Goal: Task Accomplishment & Management: Use online tool/utility

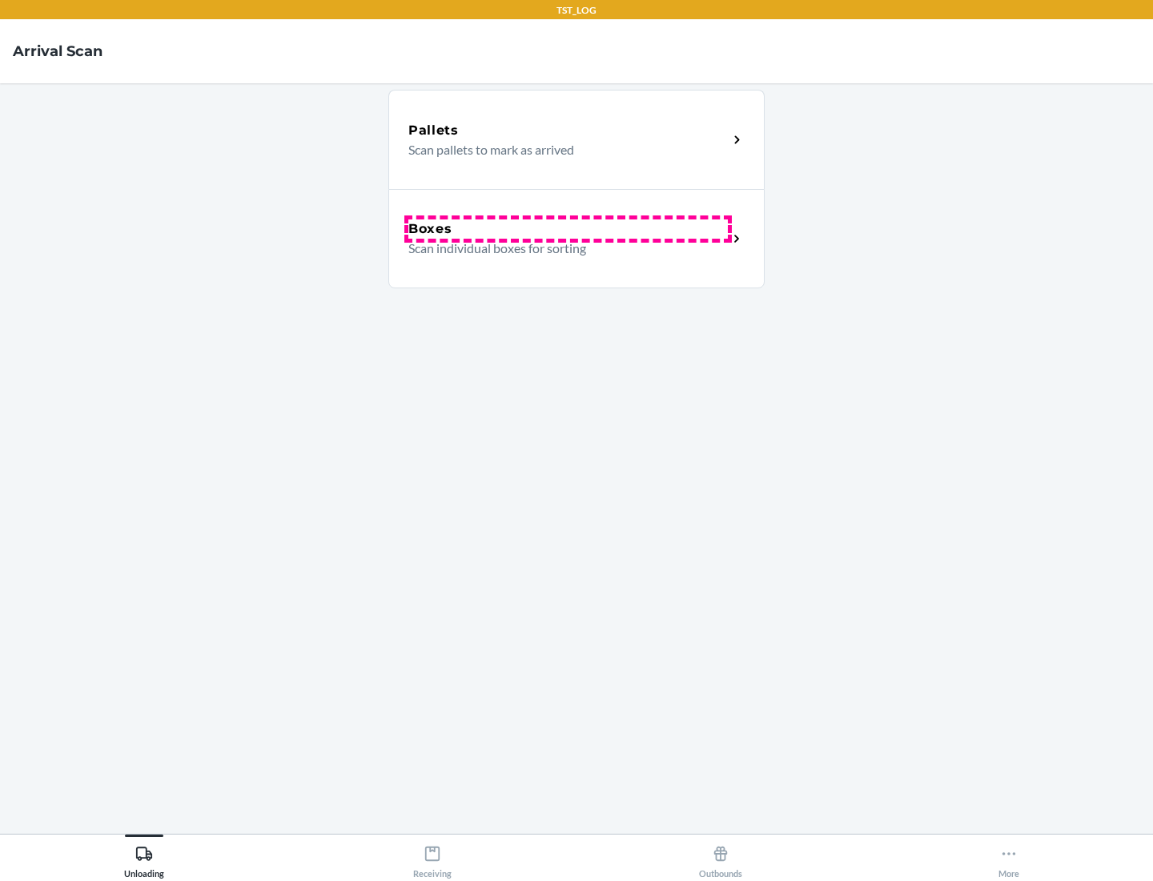
click at [568, 229] on div "Boxes" at bounding box center [568, 228] width 320 height 19
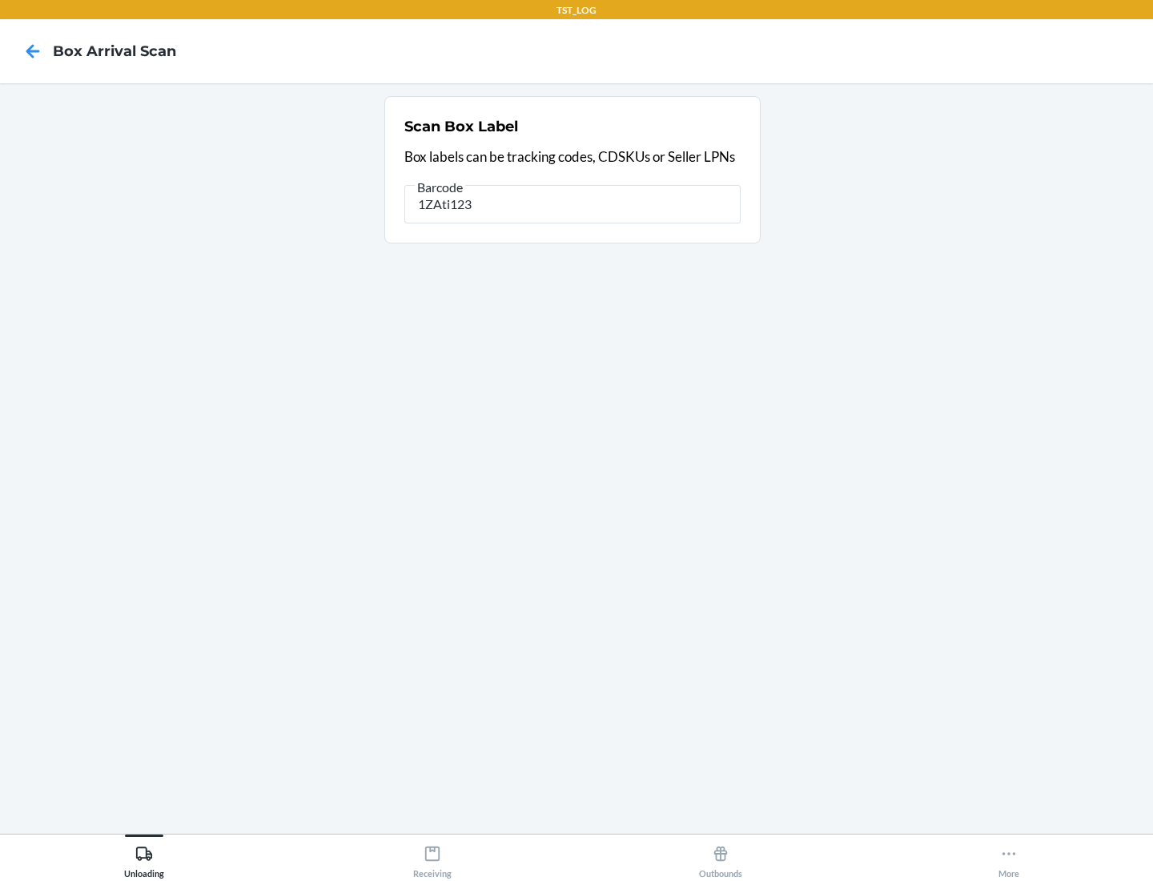
type input "1ZAti123"
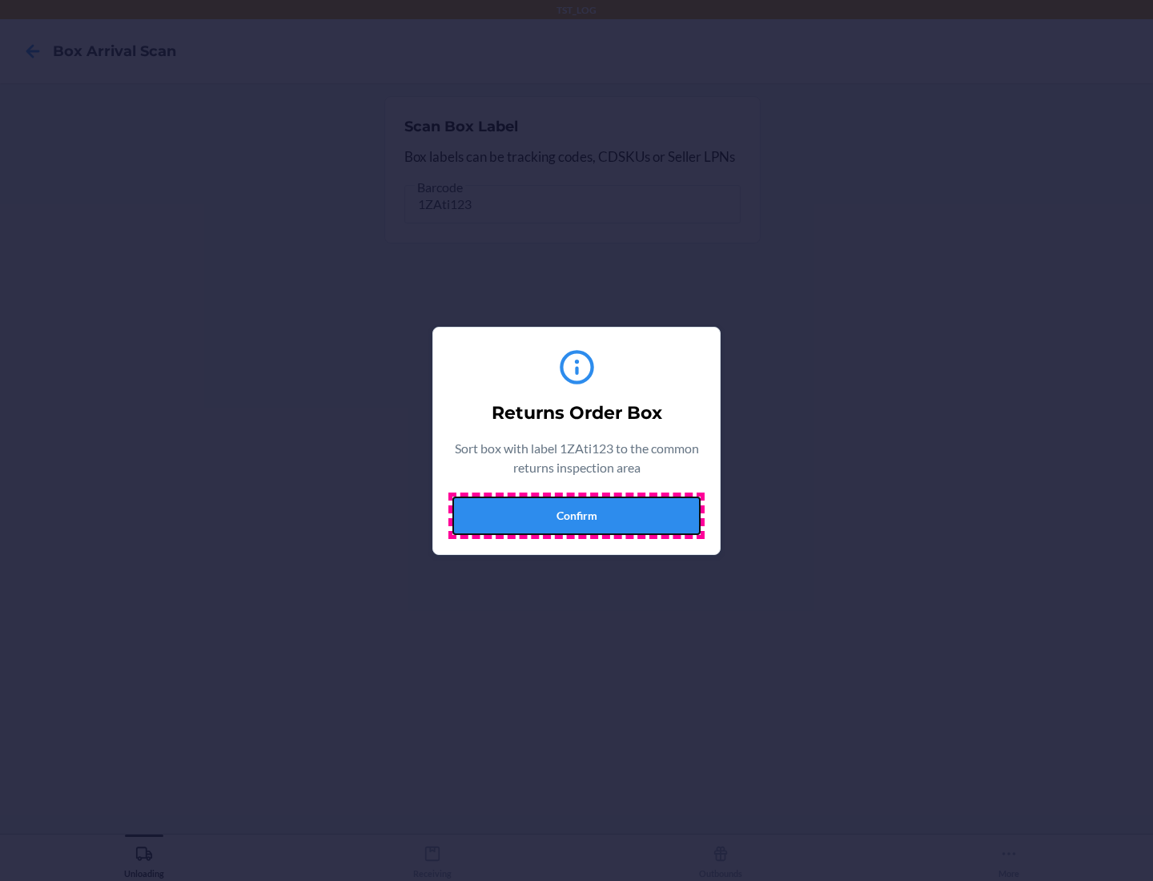
click at [577, 515] on button "Confirm" at bounding box center [576, 516] width 248 height 38
